Goal: Find specific page/section: Find specific page/section

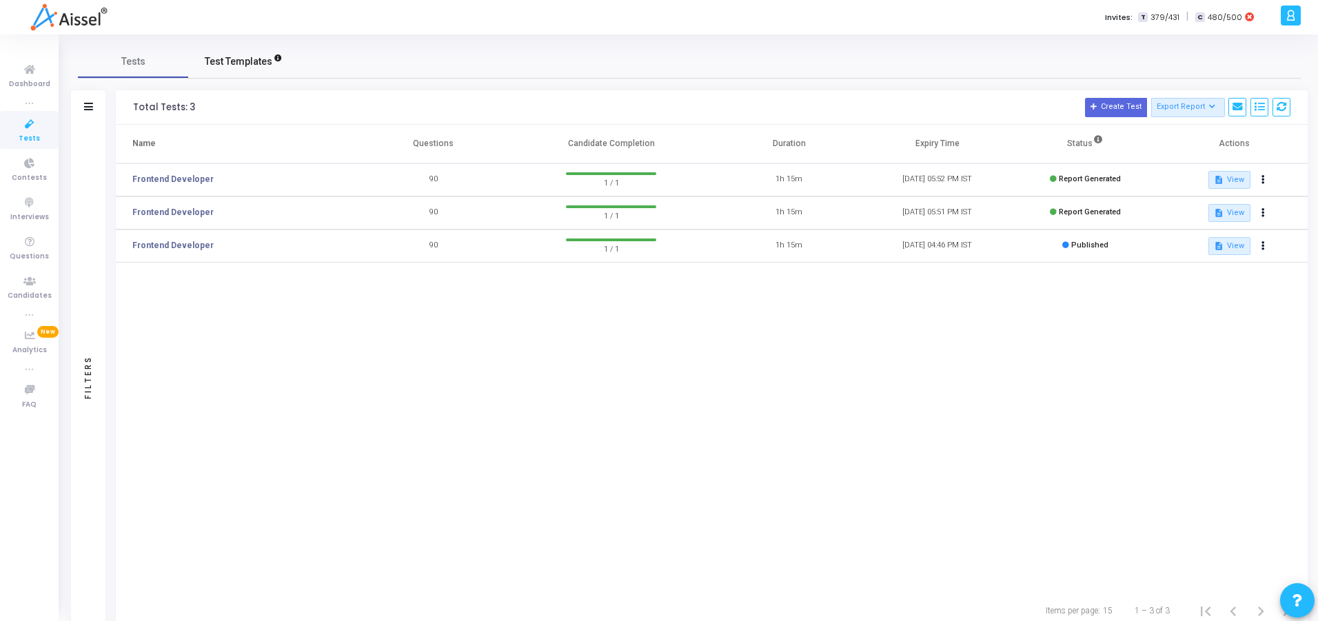
click at [217, 61] on span "Test Templates" at bounding box center [239, 61] width 68 height 14
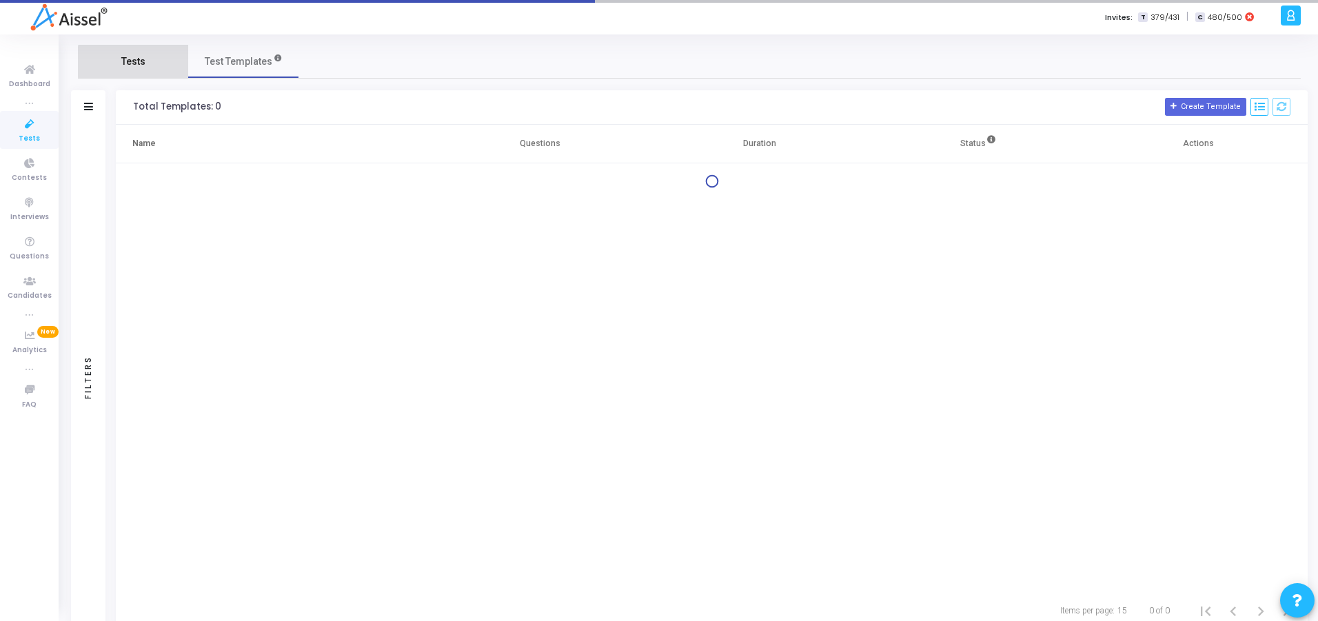
click at [139, 62] on span "Tests" at bounding box center [133, 61] width 24 height 14
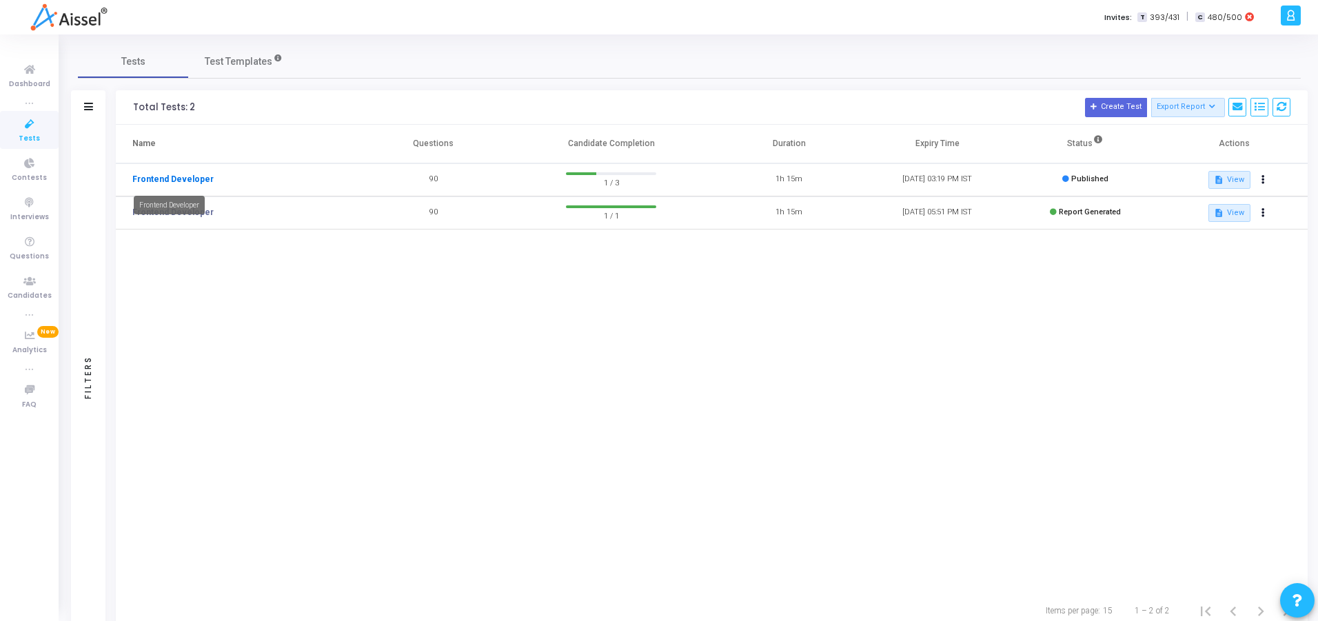
click at [171, 180] on link "Frontend Developer" at bounding box center [172, 179] width 81 height 12
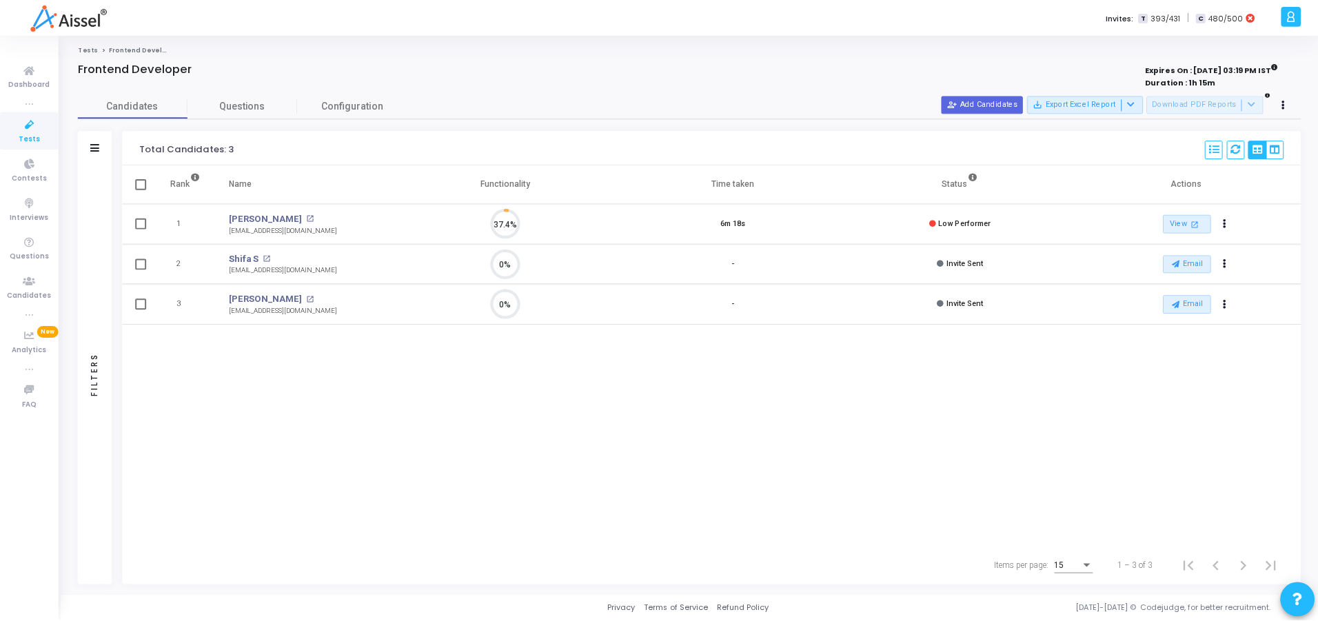
scroll to position [29, 35]
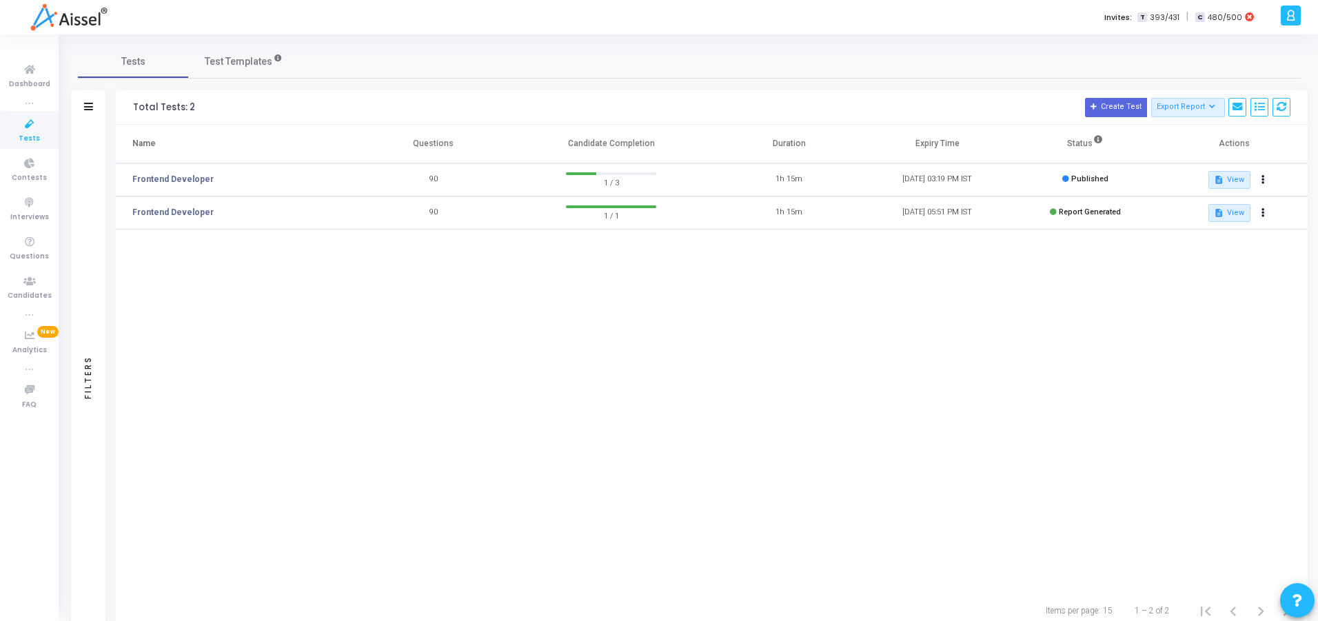
click at [349, 360] on div "Name Questions Candidate Completion Duration Expiry Time Status Actions Fronten…" at bounding box center [711, 358] width 1191 height 467
click at [619, 104] on h3 "Total Tests: 2 Create Test Export Report Id Name Job Role Questions Candidate C…" at bounding box center [711, 107] width 1157 height 19
